Goal: Task Accomplishment & Management: Manage account settings

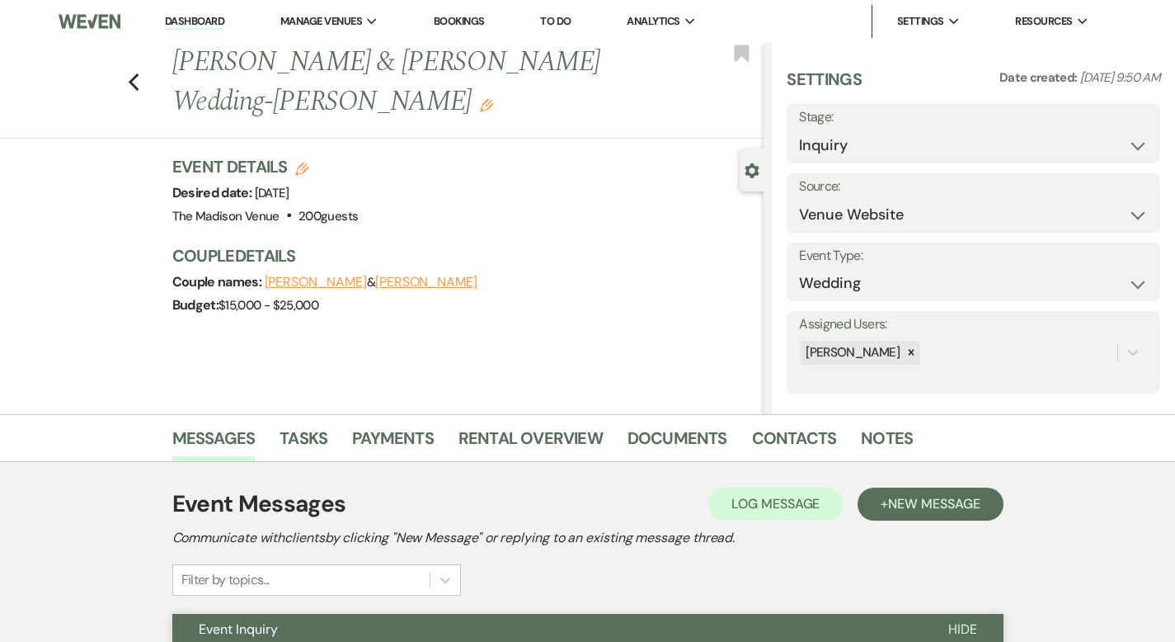
select select "5"
click at [183, 21] on link "Dashboard" at bounding box center [194, 22] width 59 height 16
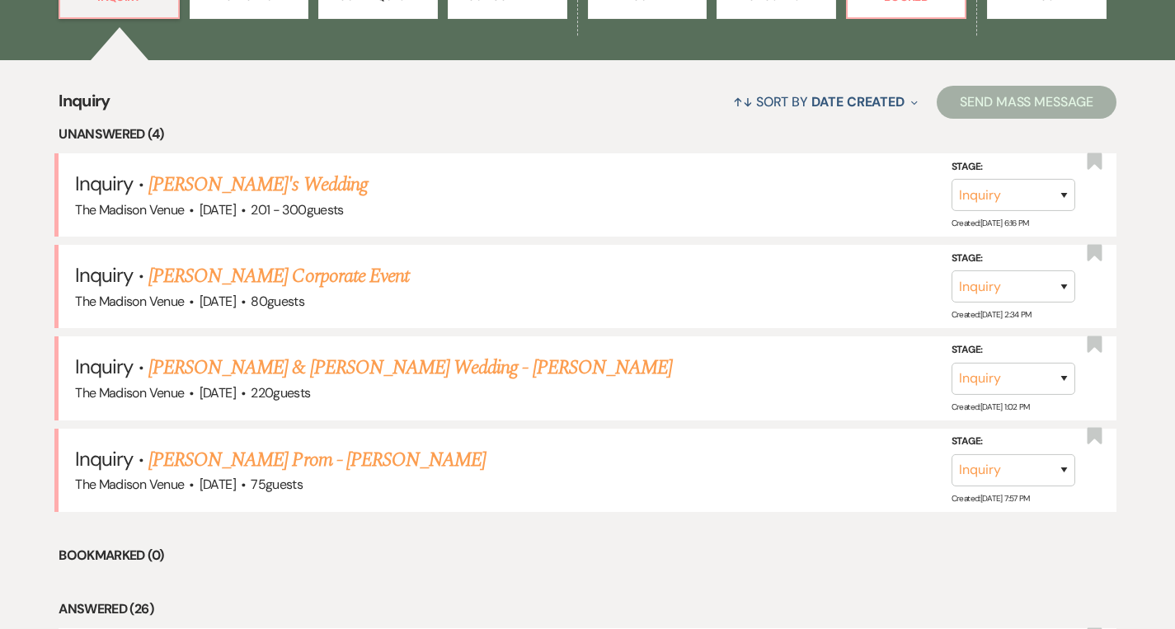
scroll to position [581, 0]
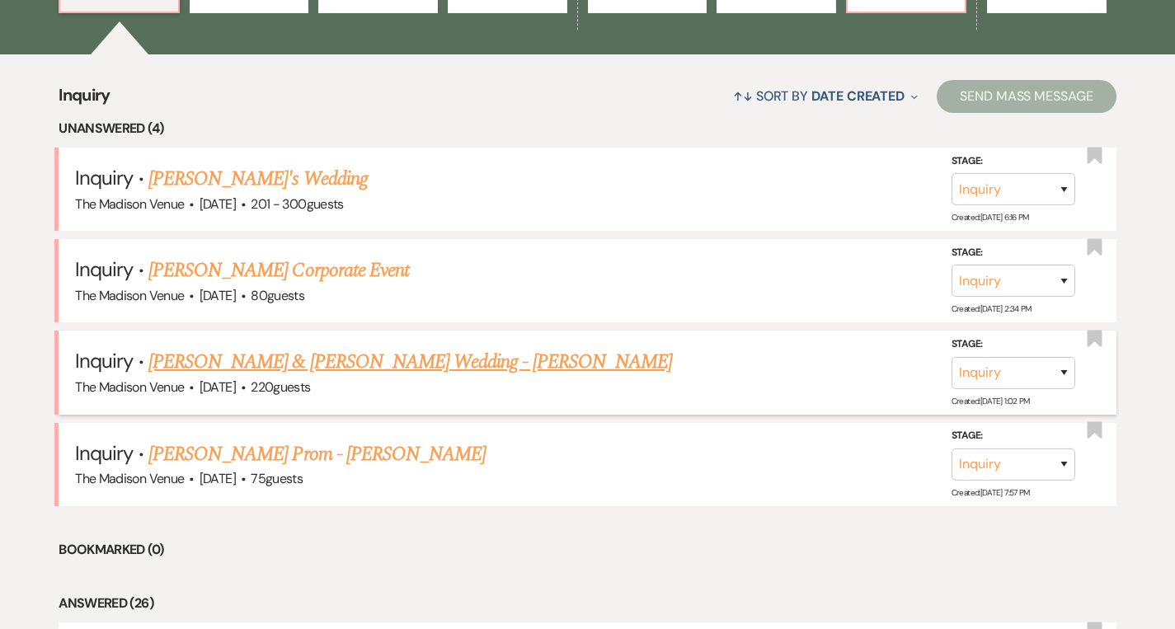
click at [279, 355] on link "[PERSON_NAME] & [PERSON_NAME] Wedding - [PERSON_NAME]" at bounding box center [410, 362] width 524 height 30
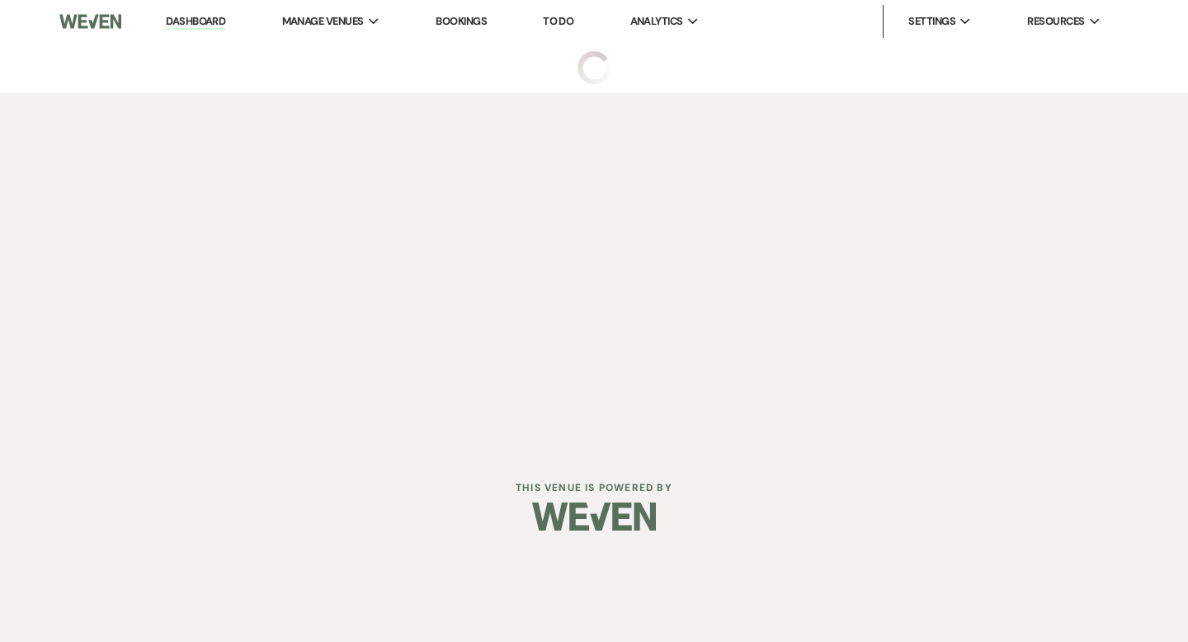
select select "5"
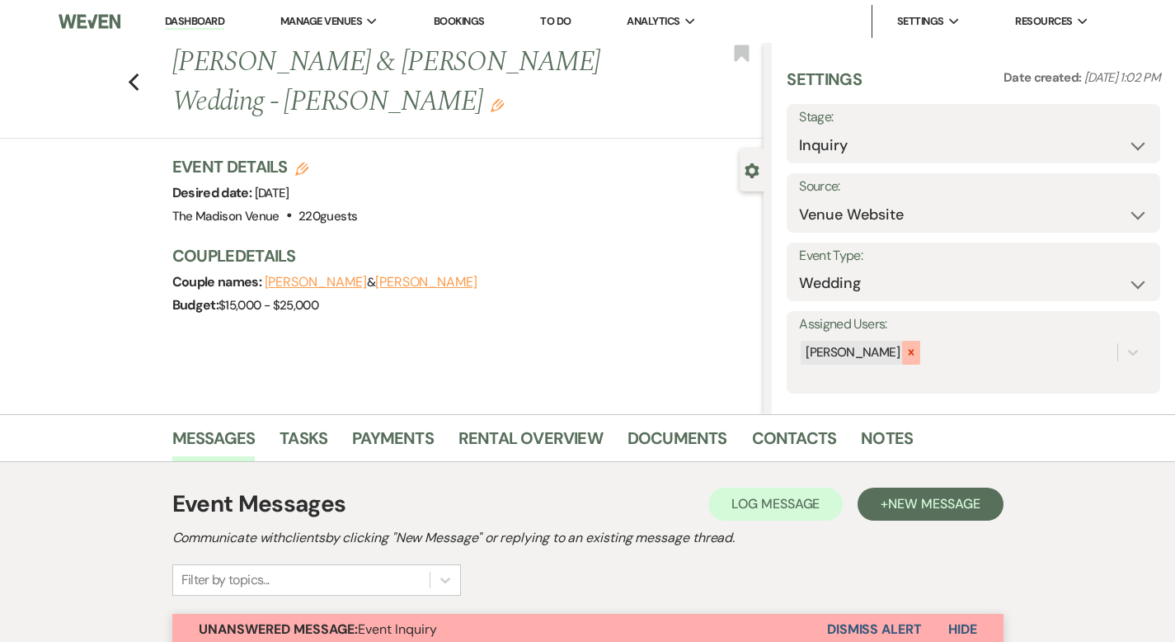
click at [917, 352] on icon at bounding box center [911, 352] width 12 height 12
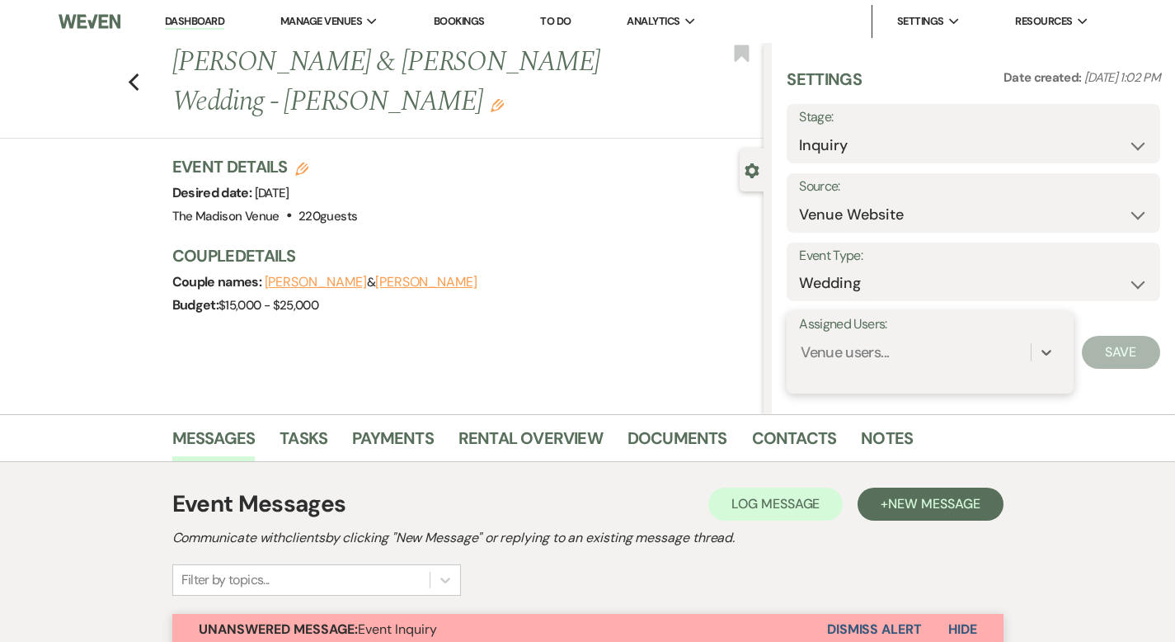
click at [889, 354] on div "Venue users..." at bounding box center [845, 352] width 88 height 22
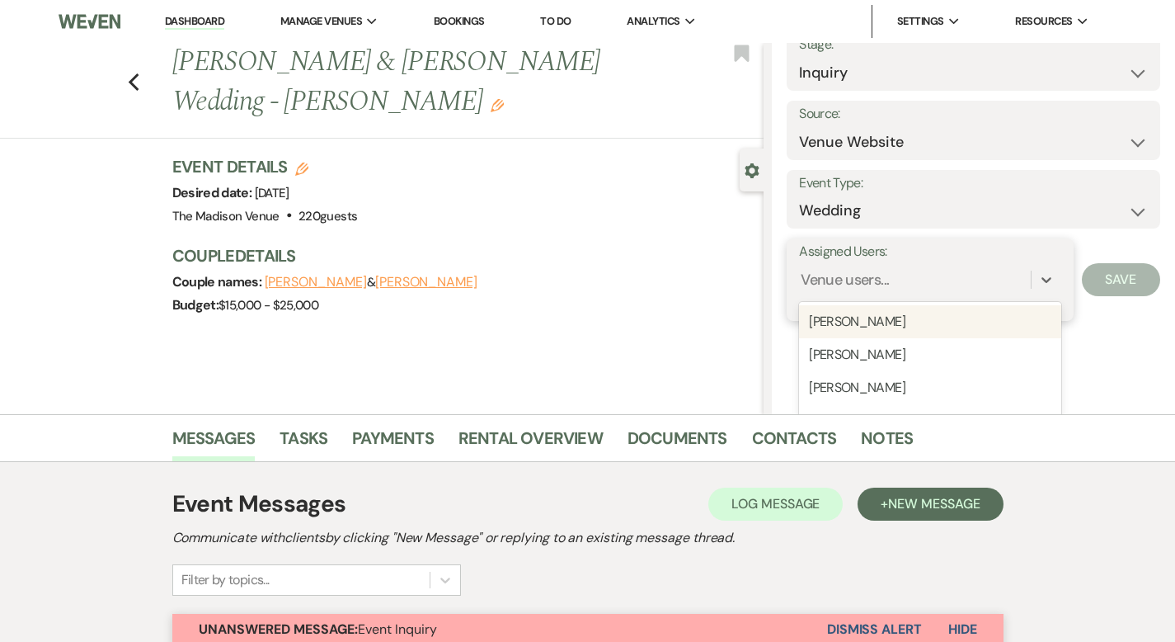
scroll to position [92, 0]
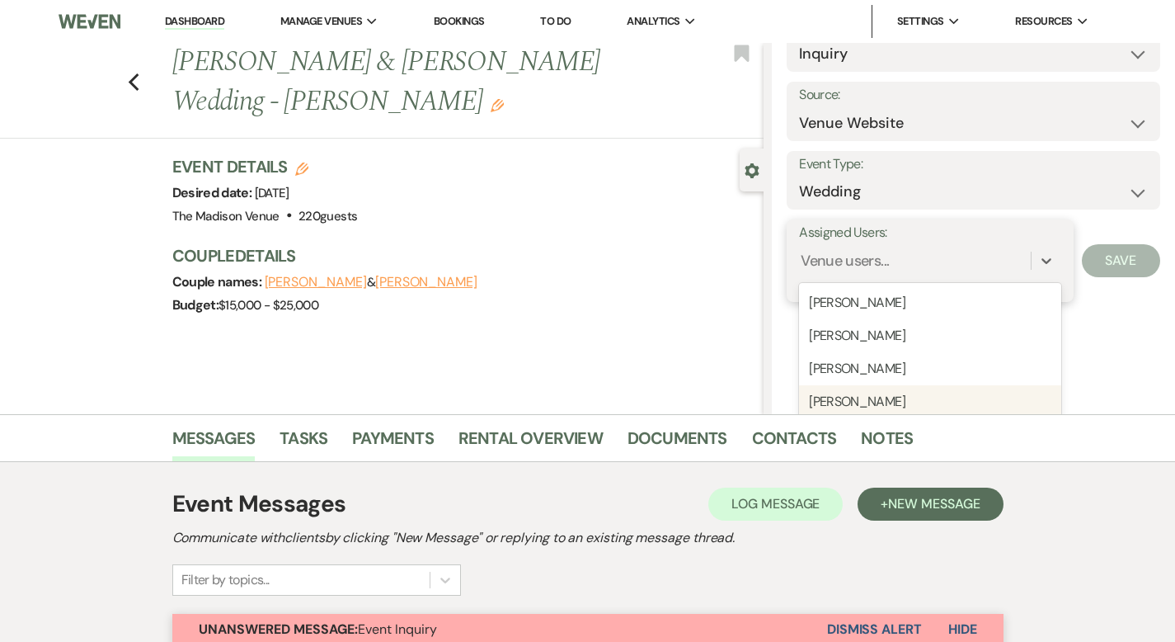
click at [944, 404] on div "[PERSON_NAME]" at bounding box center [929, 401] width 261 height 33
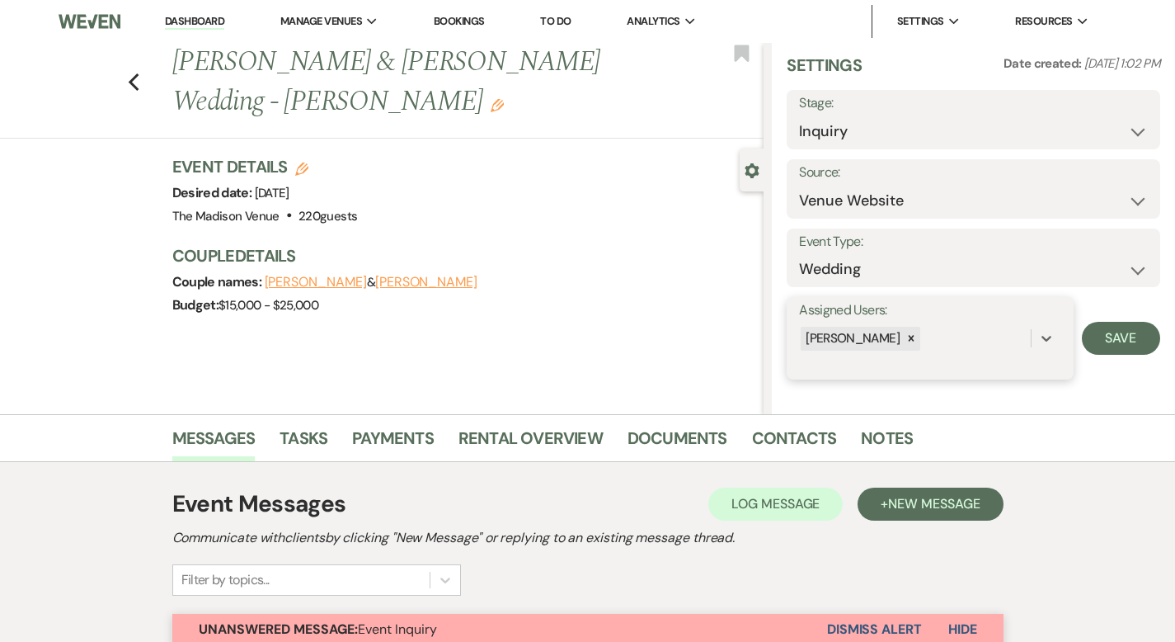
scroll to position [14, 0]
click at [1121, 329] on button "Save" at bounding box center [1121, 338] width 78 height 33
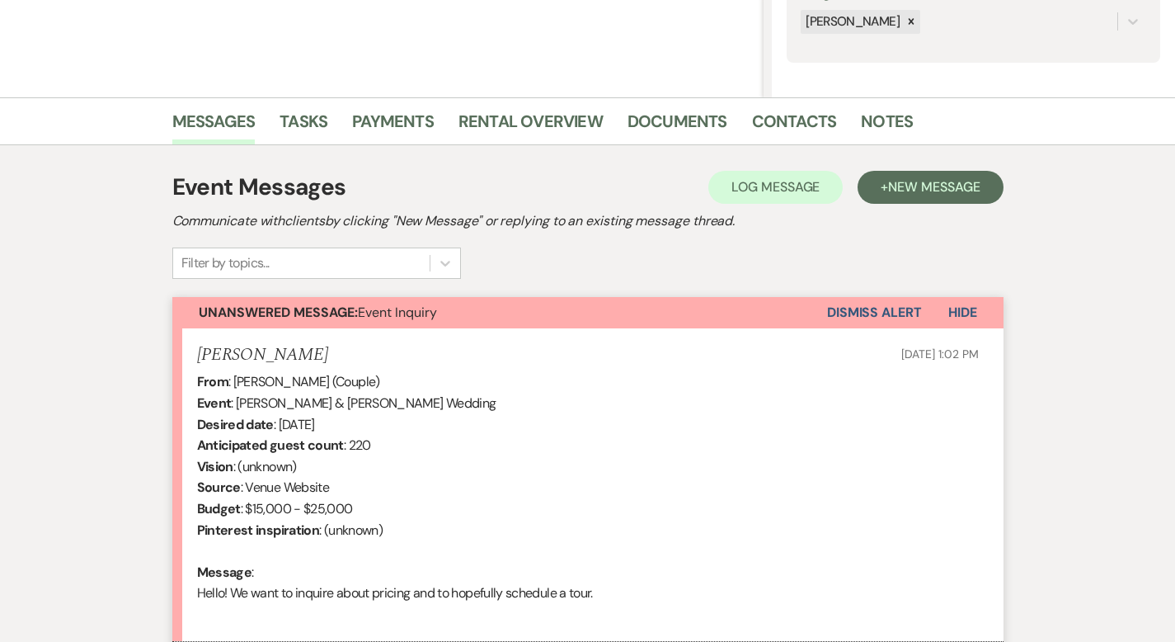
scroll to position [494, 0]
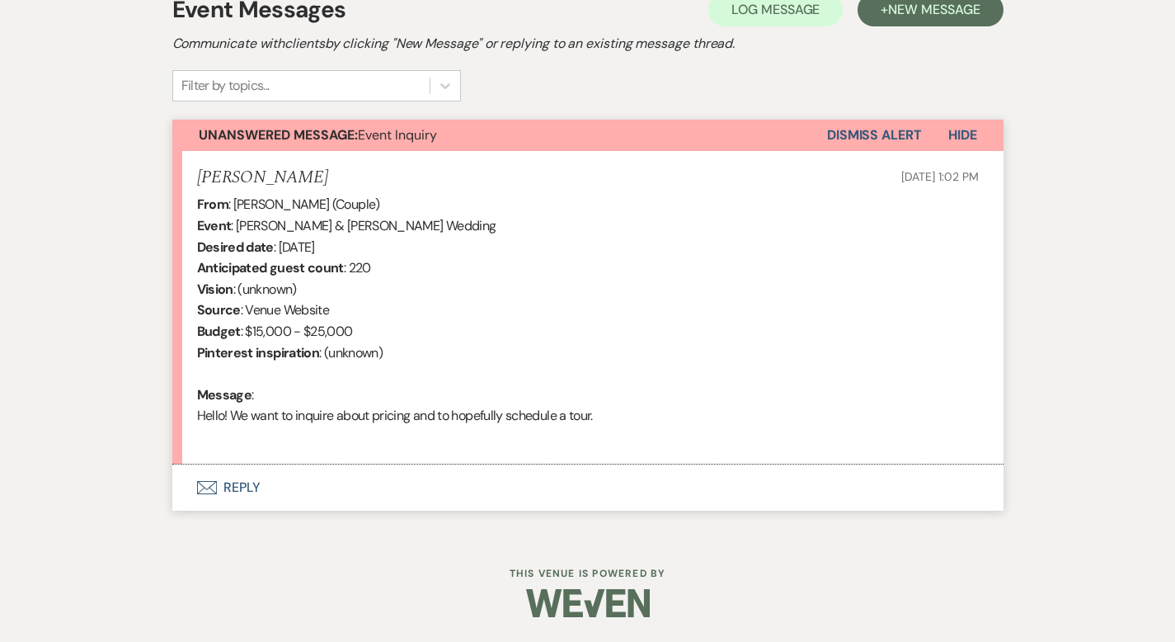
click at [200, 482] on button "Envelope Reply" at bounding box center [587, 487] width 831 height 46
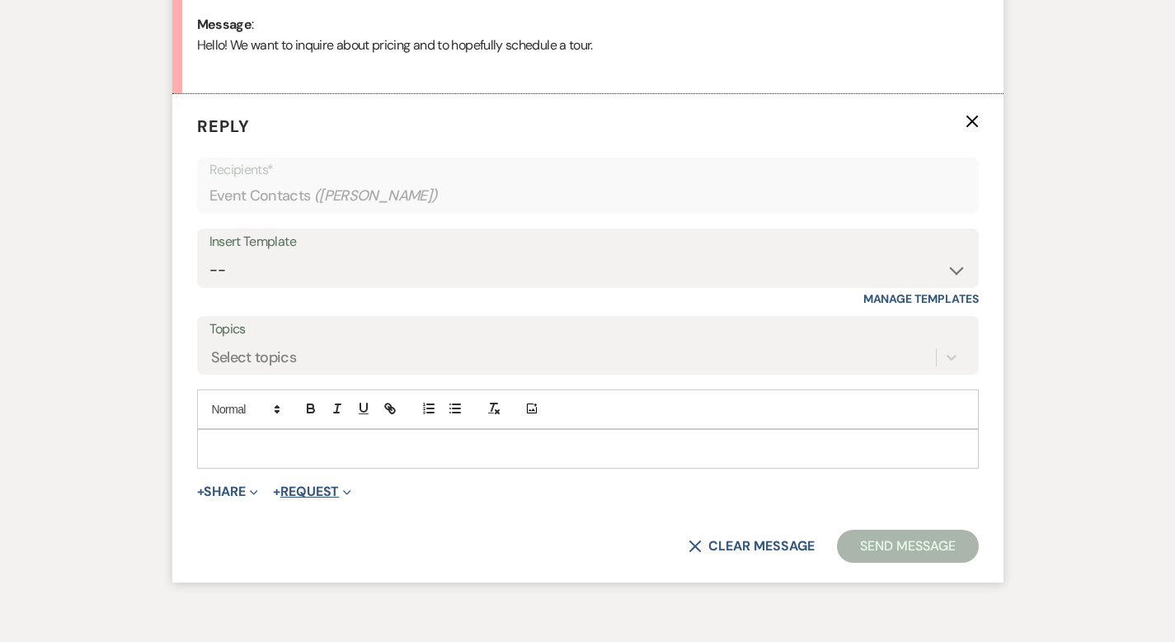
scroll to position [882, 0]
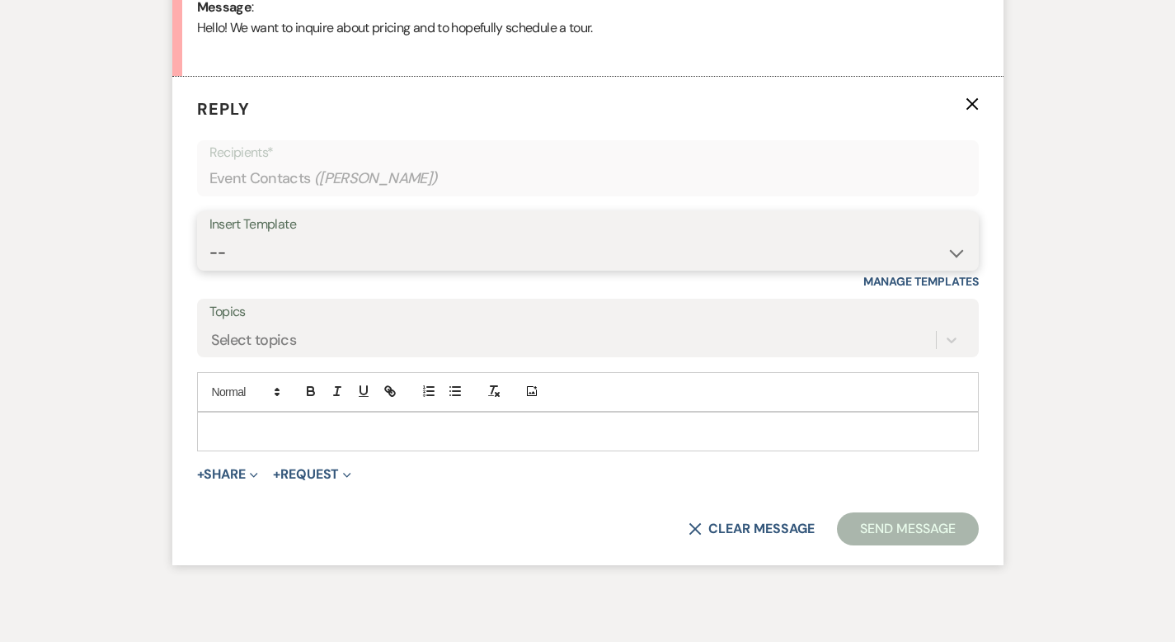
click at [341, 244] on select "-- Weven Planning Portal Introduction (Booked Events) Corporate Lead Follow Up …" at bounding box center [587, 253] width 757 height 32
select select "4631"
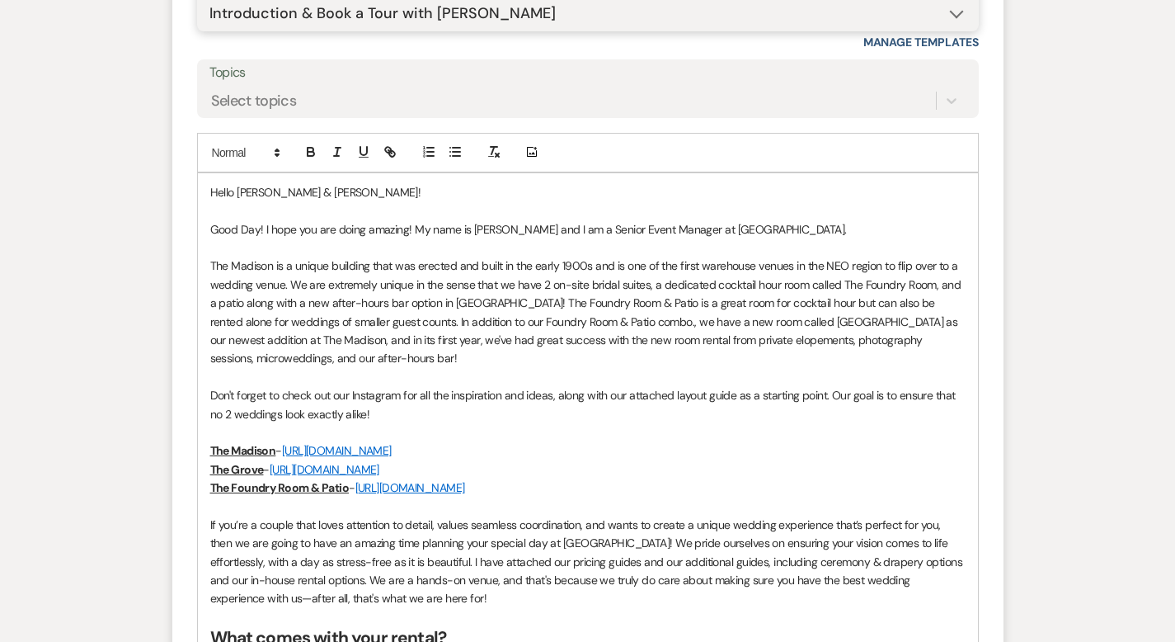
scroll to position [1120, 0]
click at [797, 231] on p "Good Day! I hope you are doing amazing! My name is [PERSON_NAME] and I am a Sen…" at bounding box center [587, 230] width 755 height 18
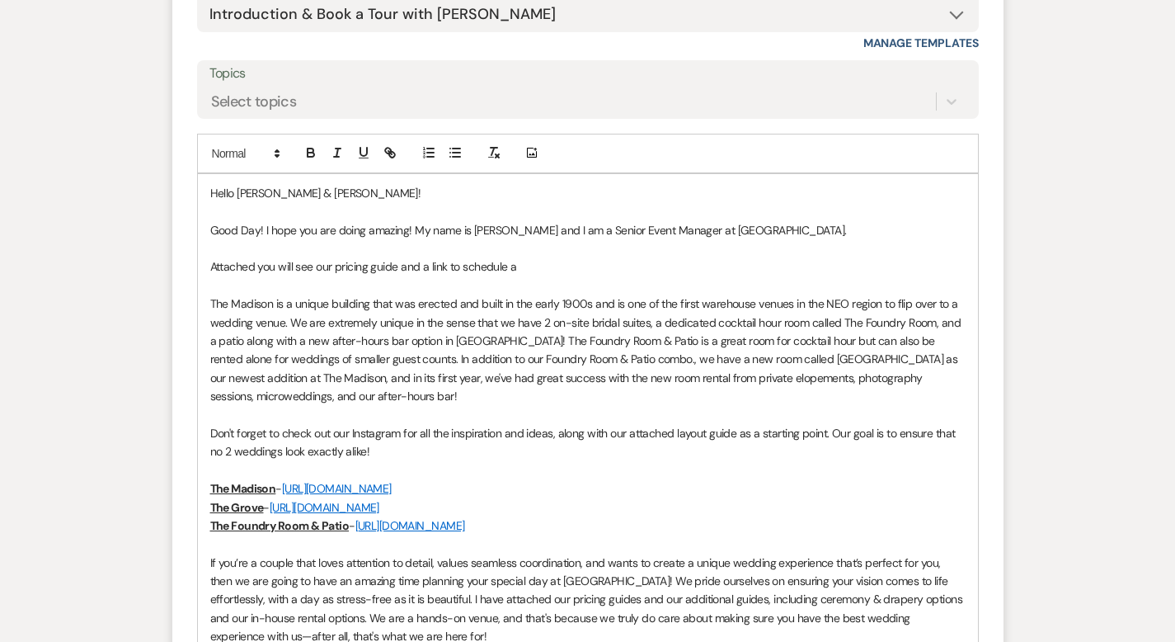
click at [503, 270] on p "Attached you will see our pricing guide and a link to schedule a" at bounding box center [587, 266] width 755 height 18
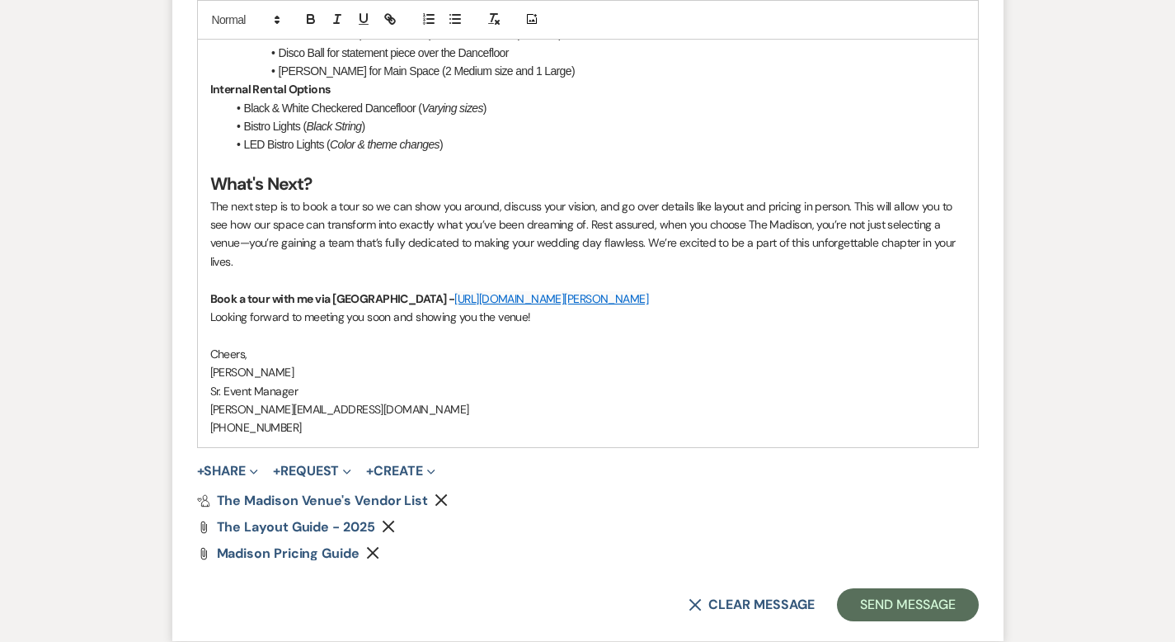
scroll to position [2099, 0]
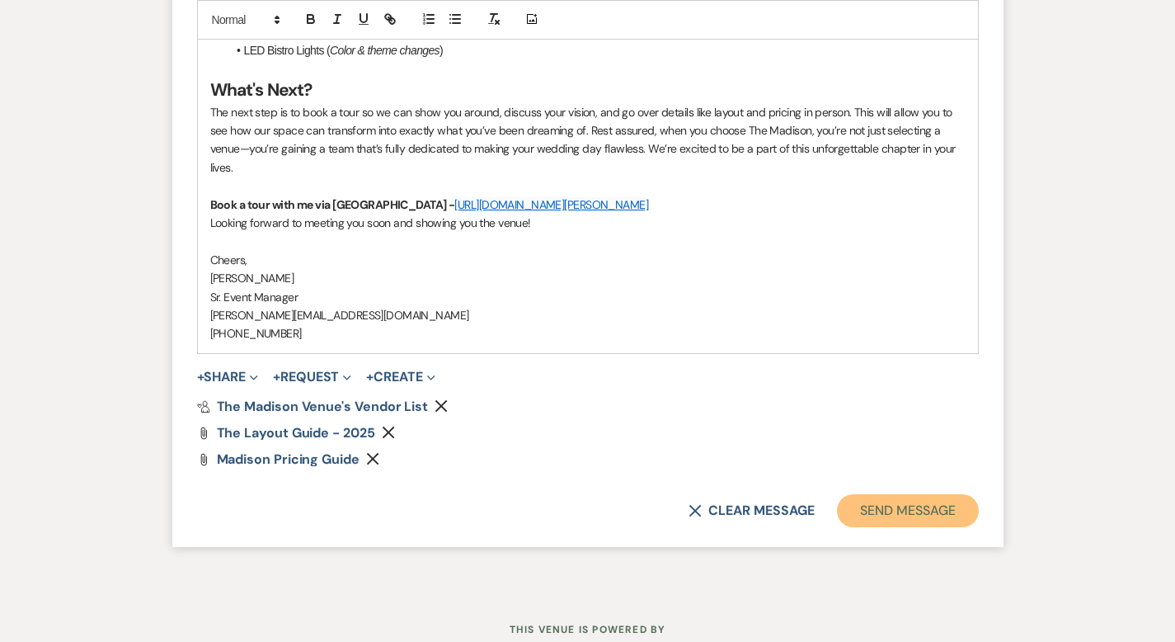
click at [956, 494] on button "Send Message" at bounding box center [907, 510] width 141 height 33
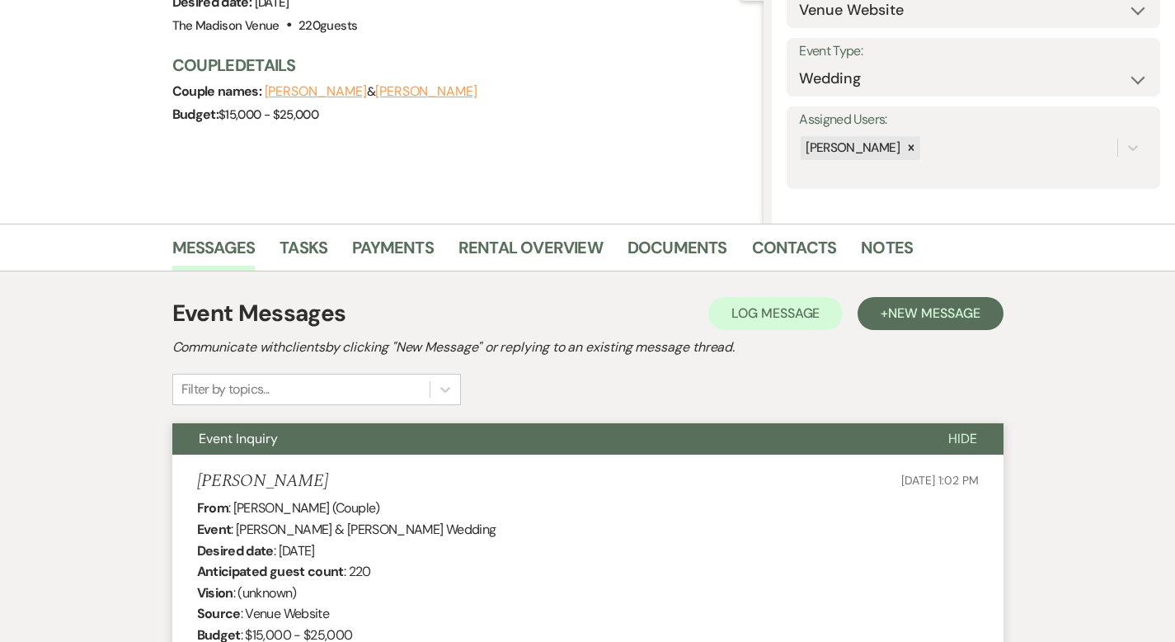
scroll to position [0, 0]
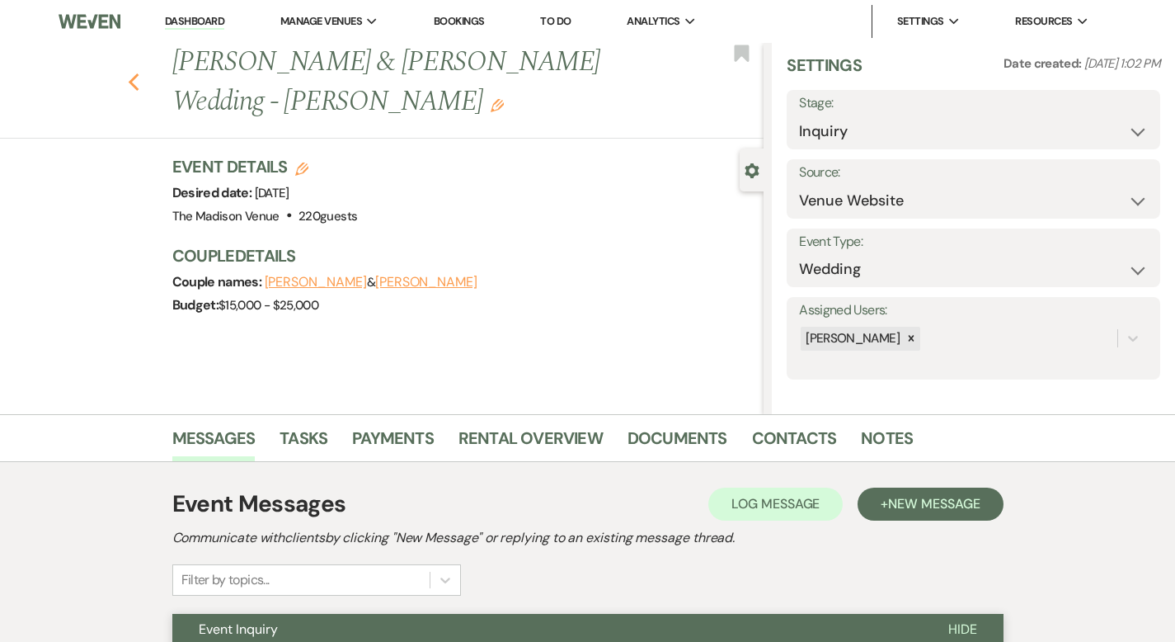
click at [128, 73] on use "button" at bounding box center [133, 82] width 11 height 18
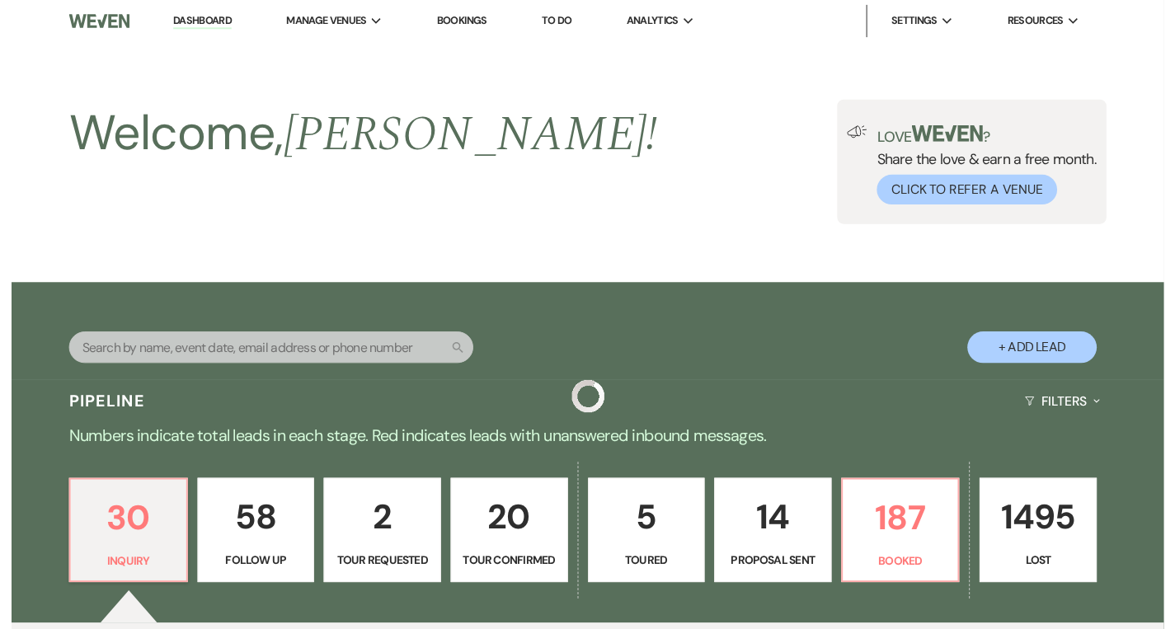
scroll to position [581, 0]
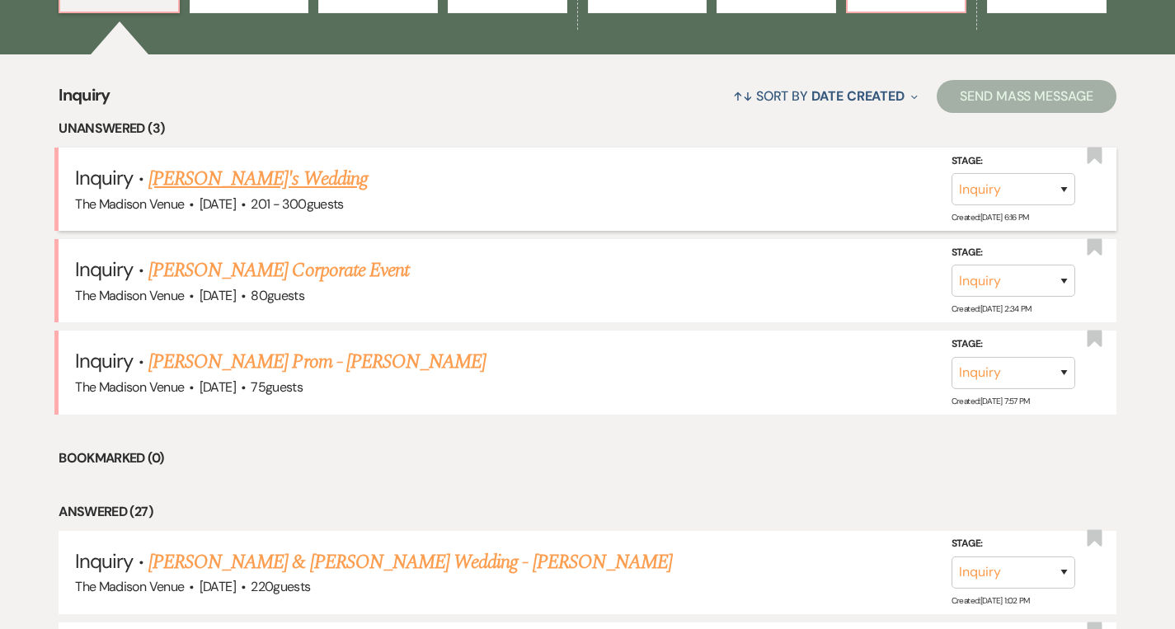
click at [286, 172] on link "[PERSON_NAME]'s Wedding" at bounding box center [257, 179] width 219 height 30
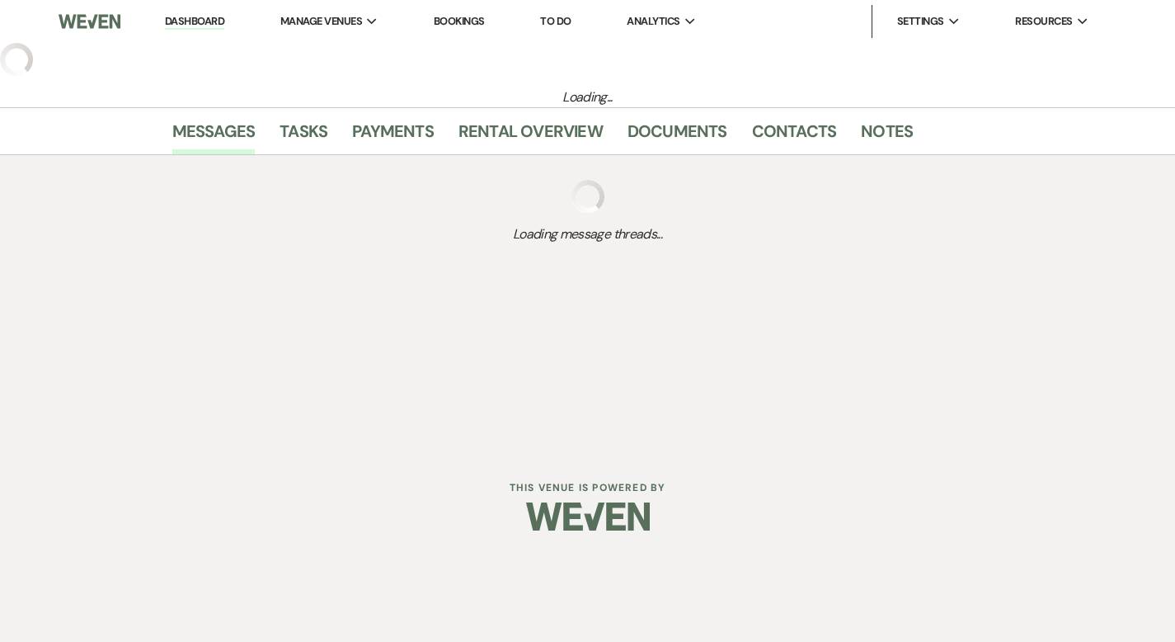
select select "2"
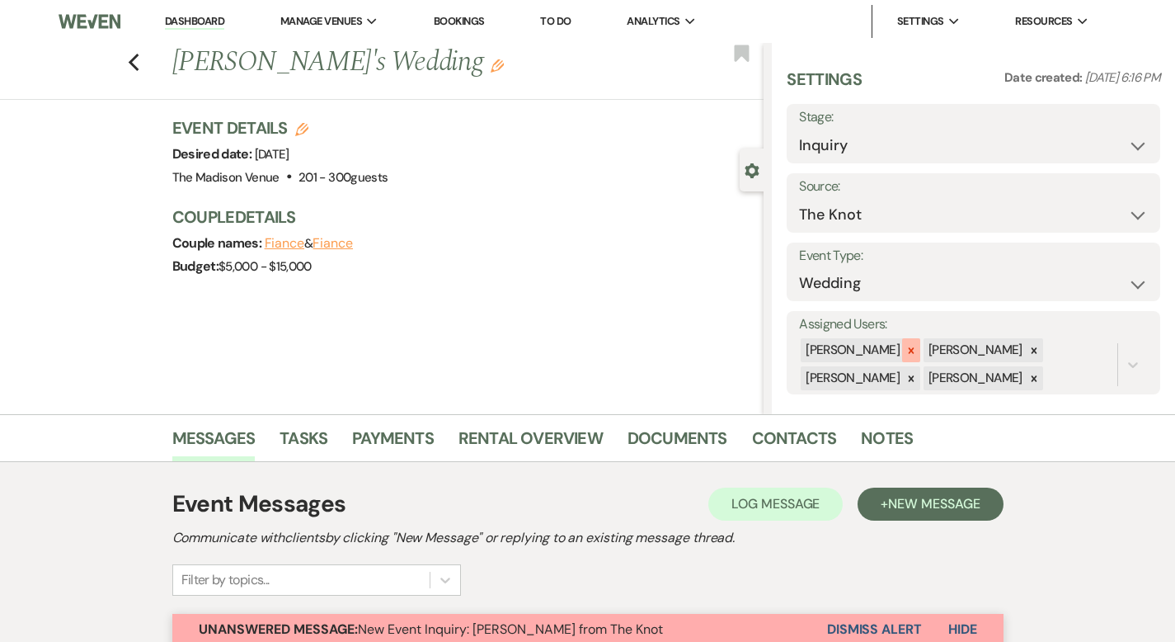
click at [915, 351] on icon at bounding box center [912, 350] width 6 height 6
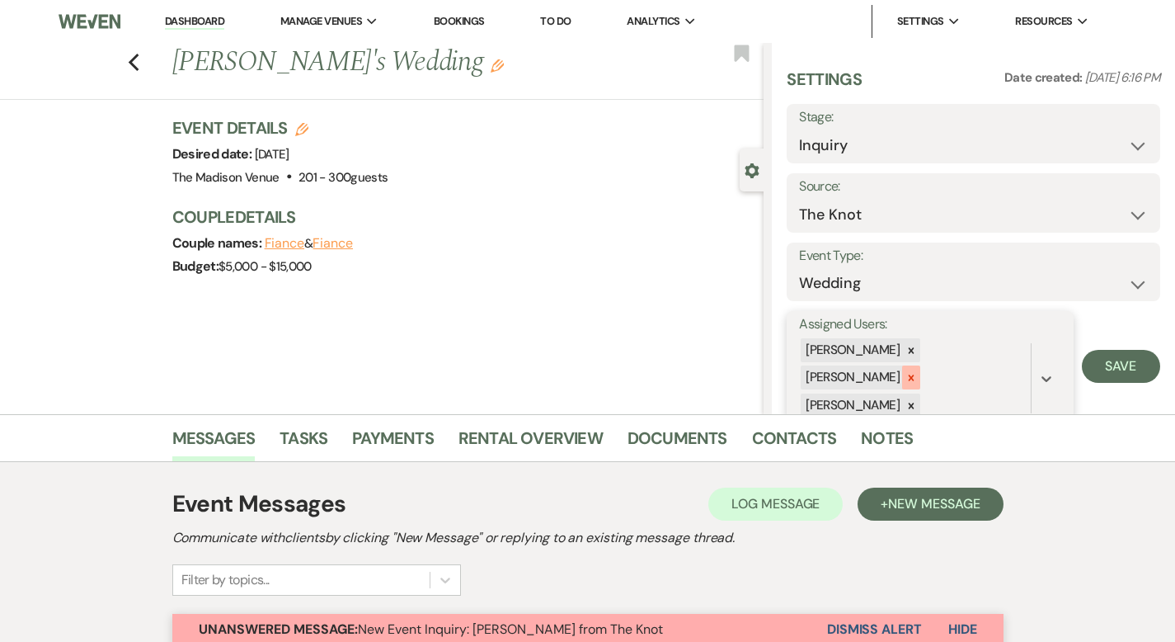
click at [917, 380] on icon at bounding box center [911, 378] width 12 height 12
click at [917, 375] on icon at bounding box center [911, 379] width 12 height 12
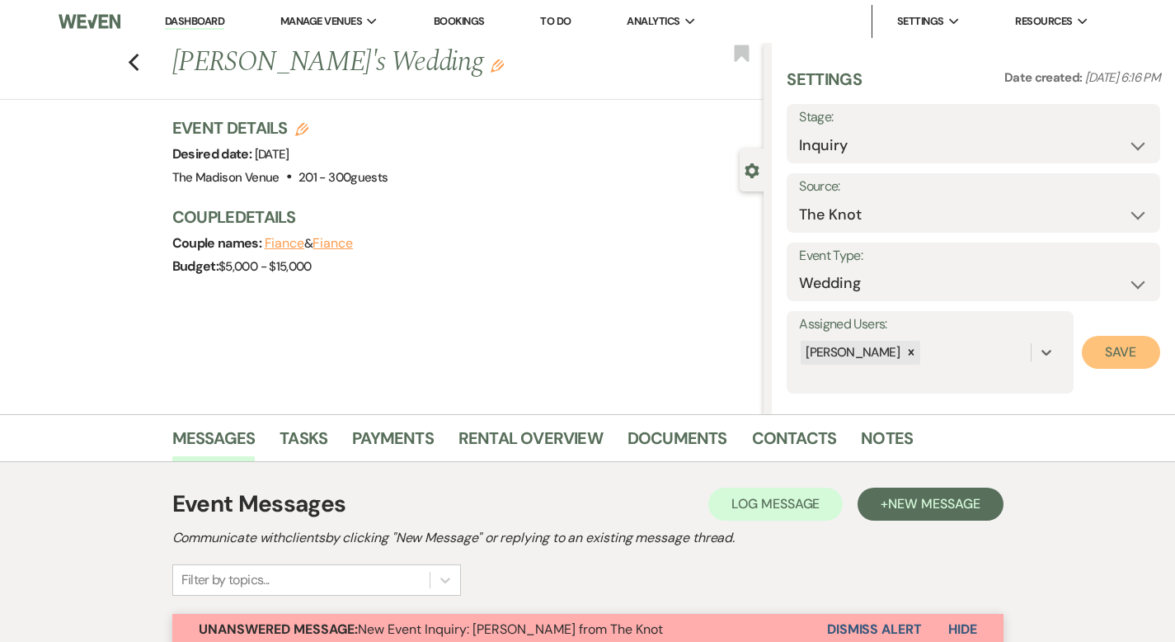
click at [1119, 350] on button "Save" at bounding box center [1121, 352] width 78 height 33
click at [491, 67] on icon "Edit" at bounding box center [497, 65] width 13 height 13
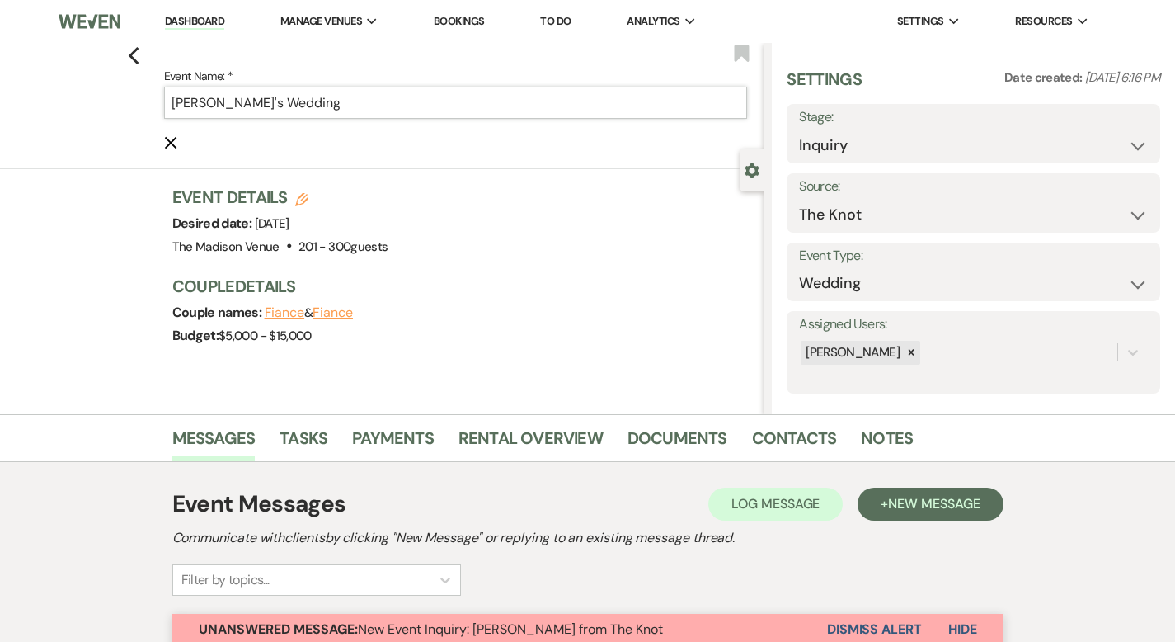
click at [387, 99] on input "[PERSON_NAME]'s Wedding" at bounding box center [456, 103] width 584 height 32
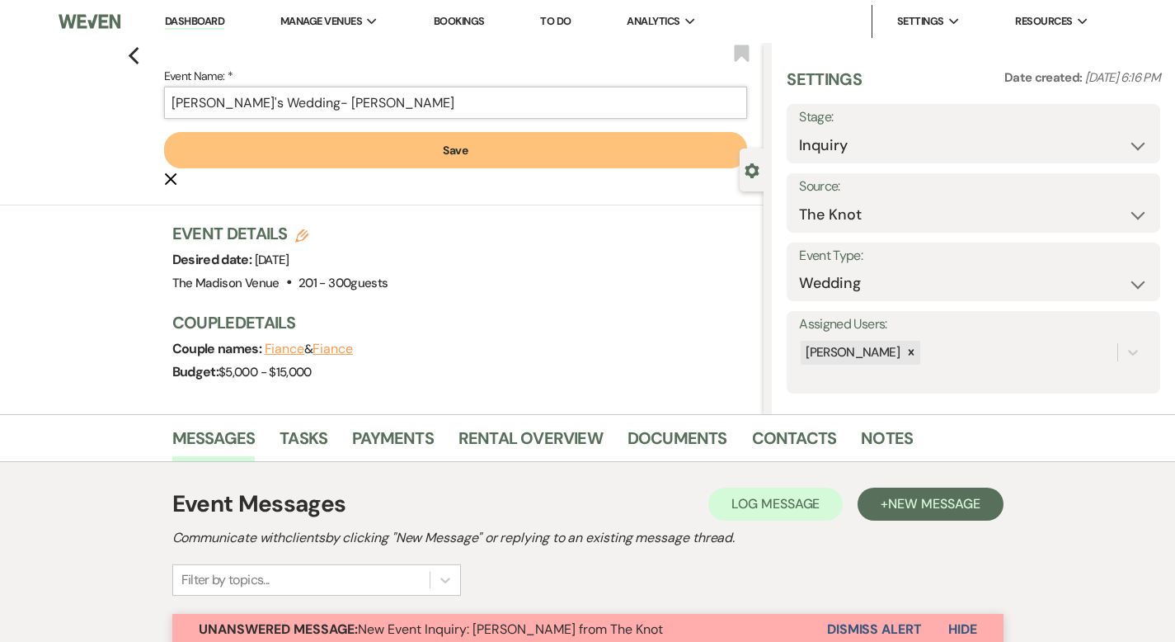
type input "[PERSON_NAME]'s Wedding- [PERSON_NAME]"
click at [333, 141] on button "Save" at bounding box center [456, 150] width 584 height 36
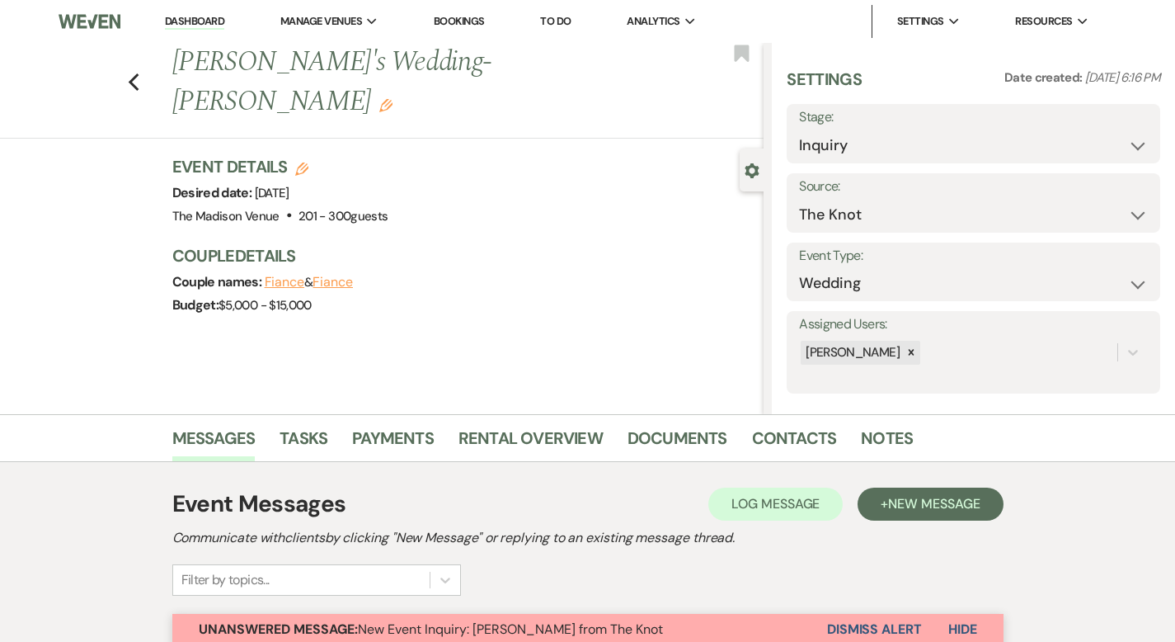
click at [208, 21] on link "Dashboard" at bounding box center [194, 22] width 59 height 16
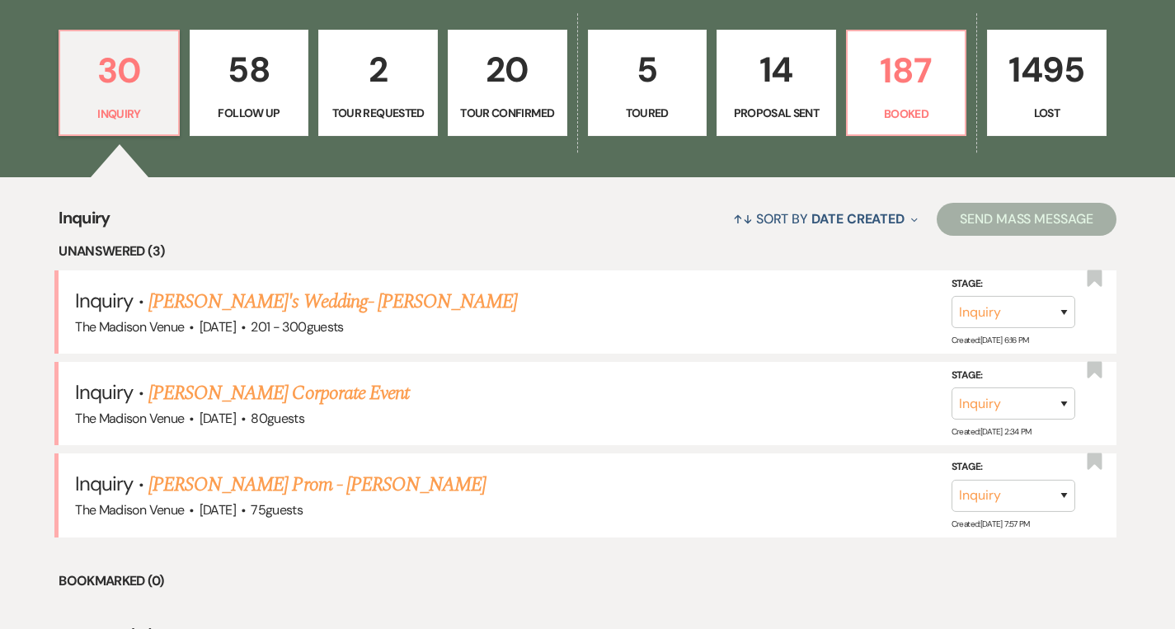
scroll to position [467, 0]
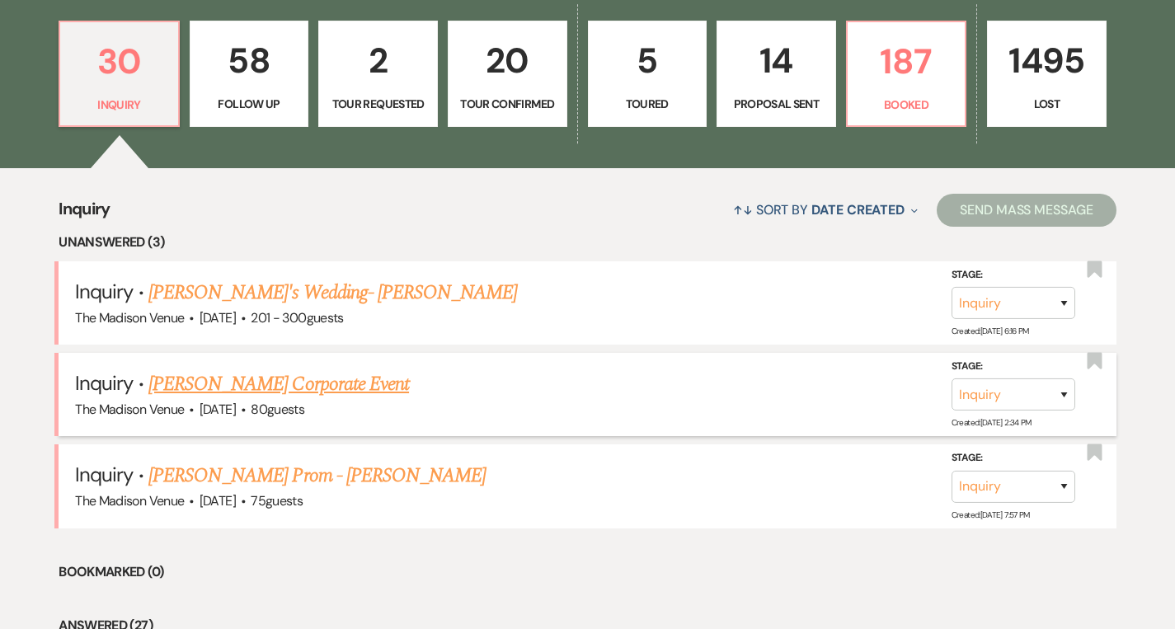
click at [259, 380] on link "[PERSON_NAME] Corporate Event" at bounding box center [278, 384] width 261 height 30
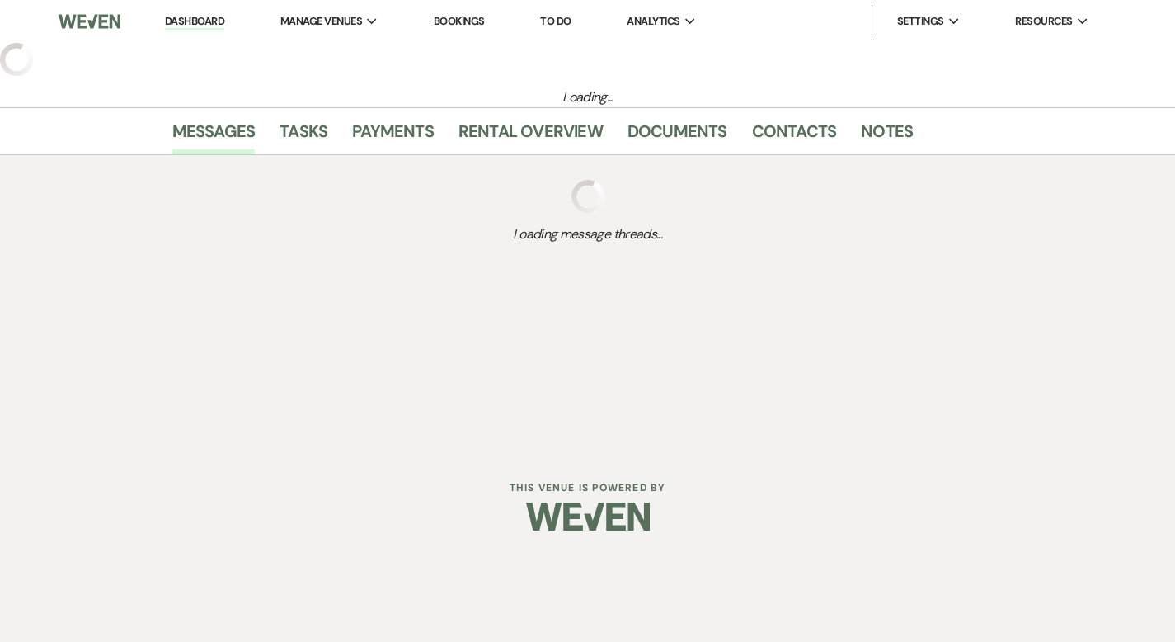
select select "5"
select select "9"
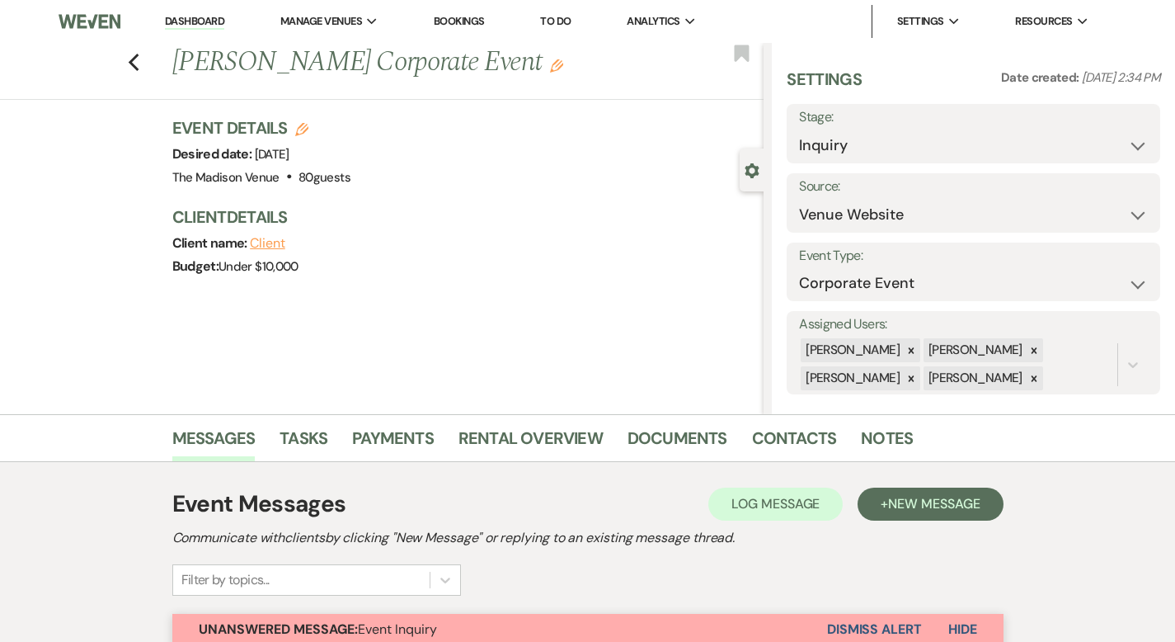
click at [181, 14] on link "Dashboard" at bounding box center [194, 22] width 59 height 16
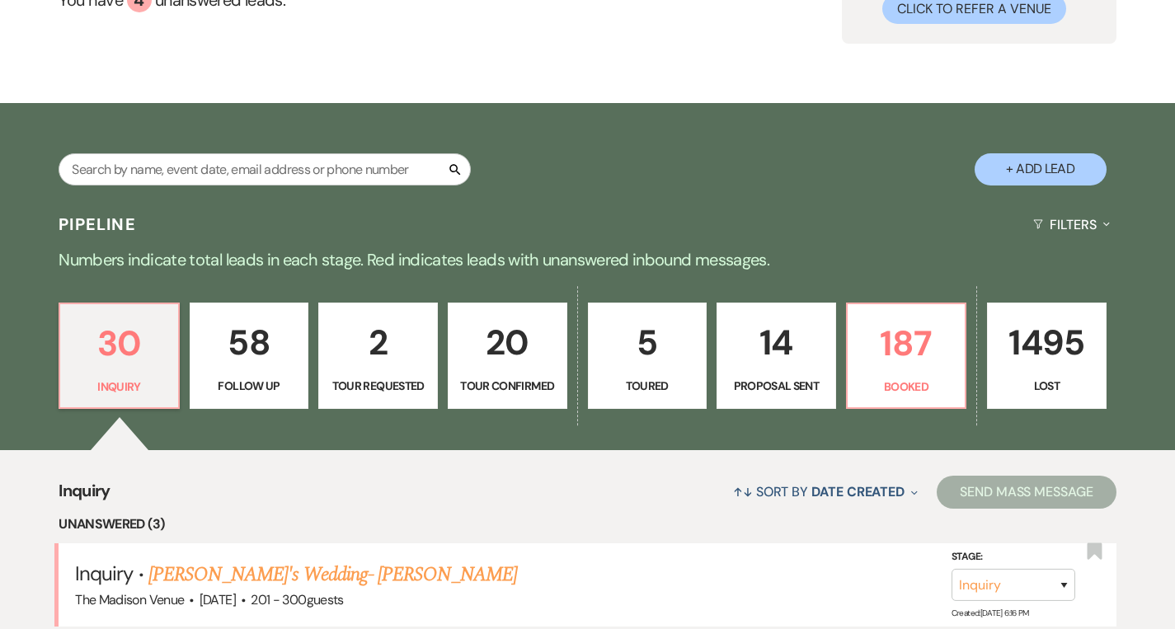
scroll to position [191, 0]
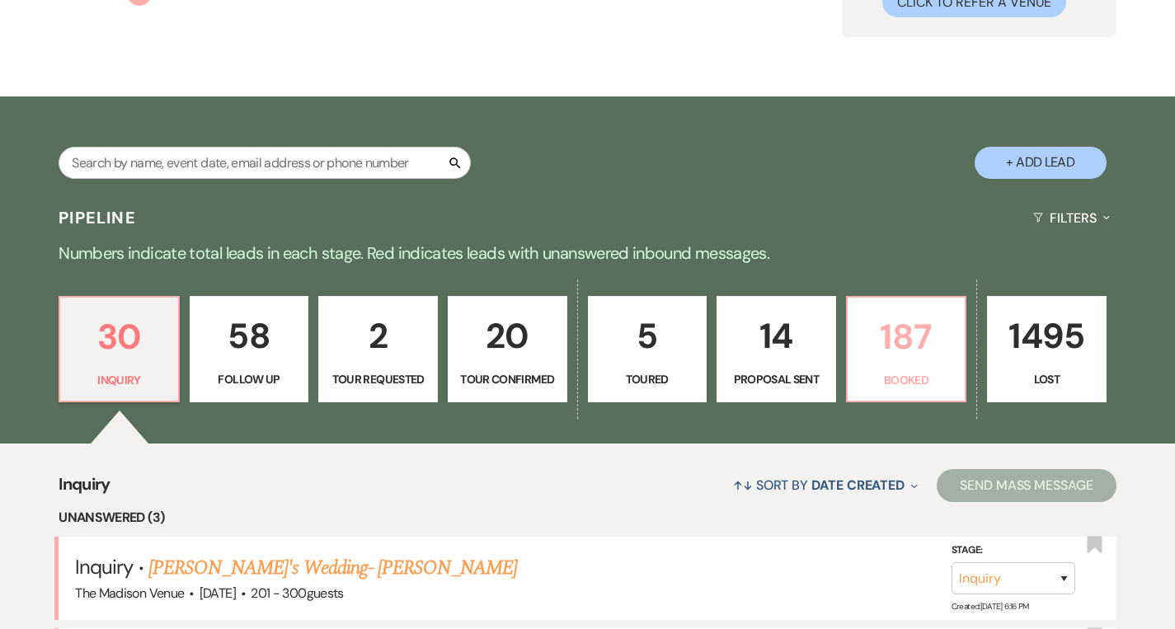
click at [877, 360] on p "187" at bounding box center [907, 336] width 98 height 55
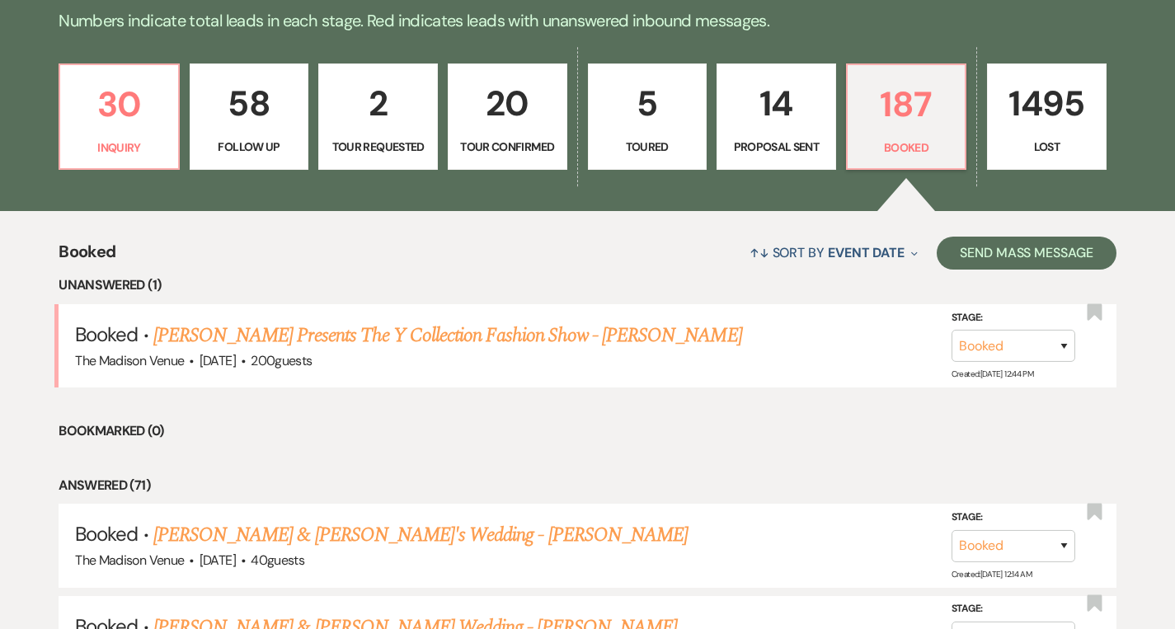
scroll to position [429, 0]
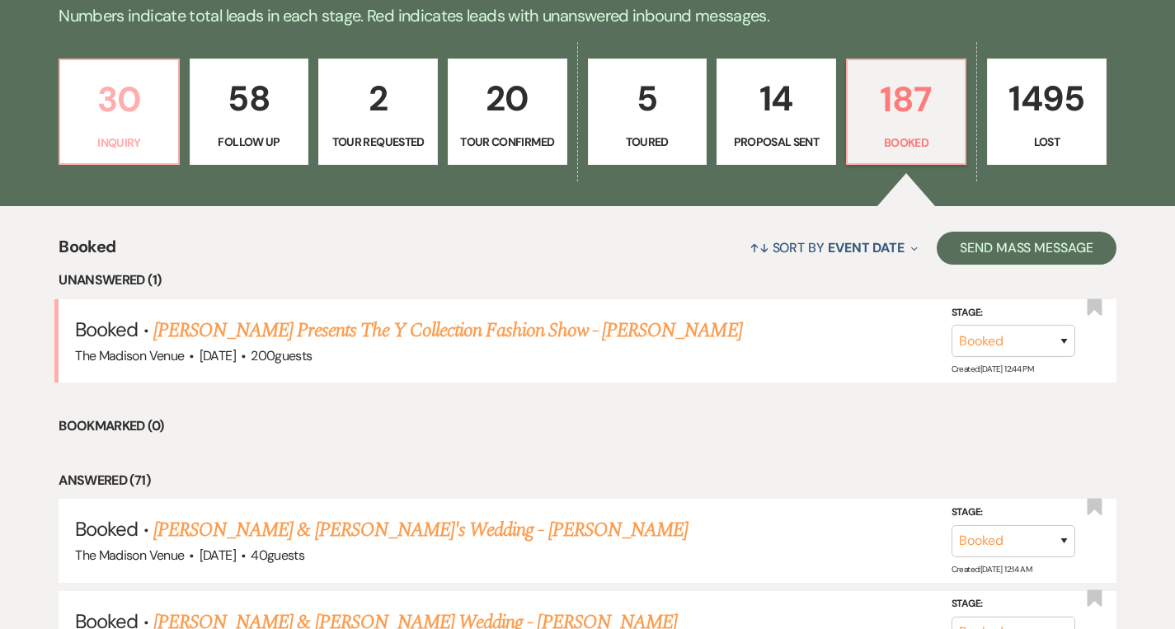
click at [135, 120] on p "30" at bounding box center [119, 99] width 98 height 55
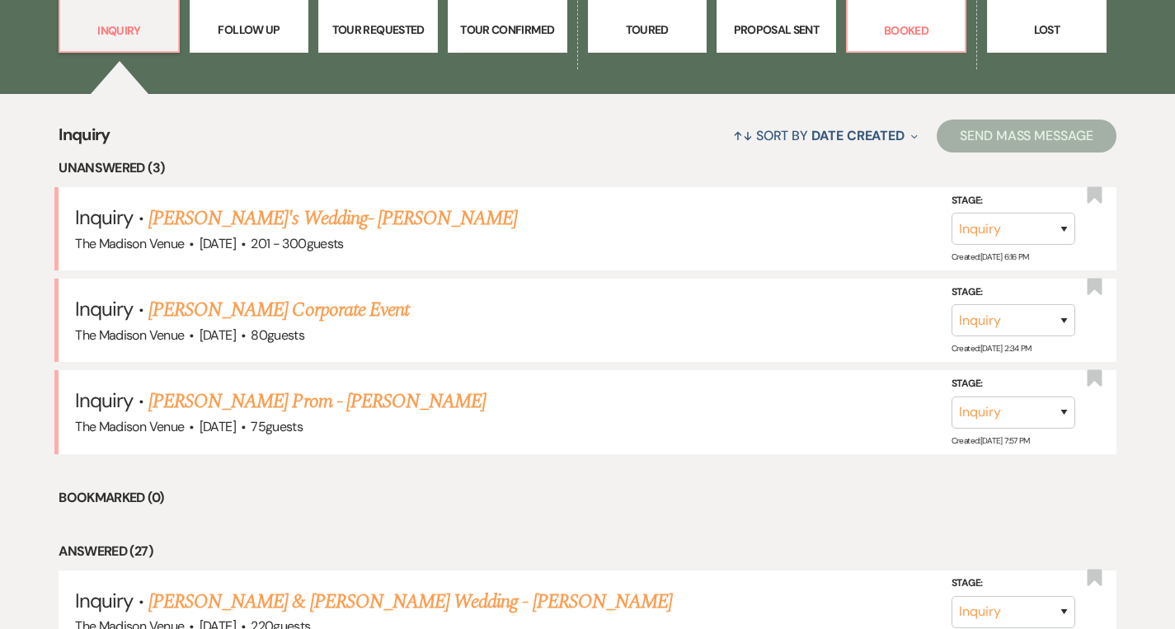
scroll to position [542, 0]
